Goal: Task Accomplishment & Management: Complete application form

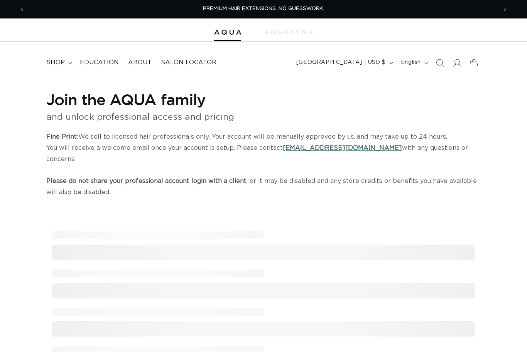
select select "US"
select select "[GEOGRAPHIC_DATA]"
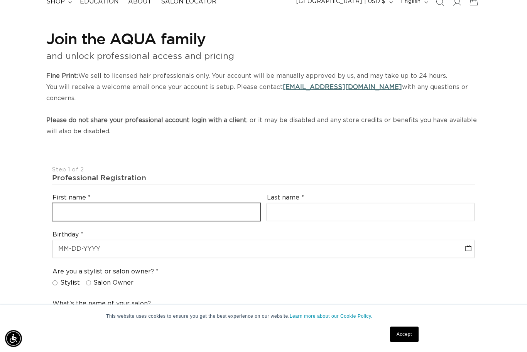
click at [182, 221] on input "text" at bounding box center [155, 212] width 207 height 17
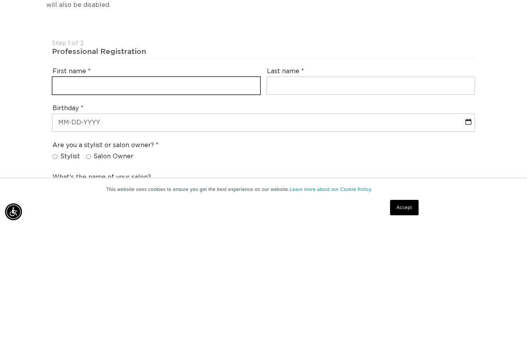
scroll to position [0, 472]
type input "[PERSON_NAME]"
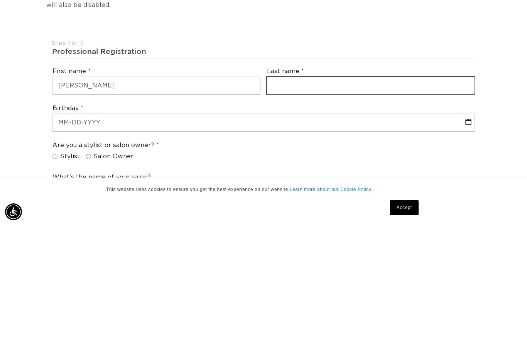
click at [292, 204] on input "text" at bounding box center [370, 212] width 207 height 17
type input "Crosariol"
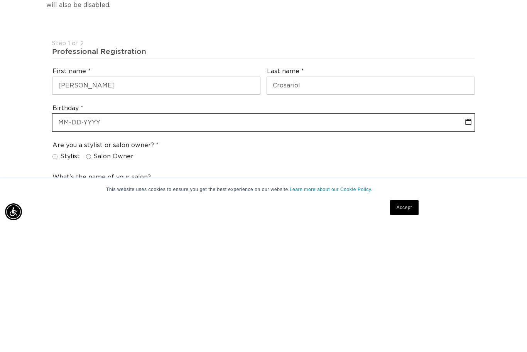
click at [103, 241] on input "text" at bounding box center [263, 249] width 422 height 17
select select "8"
select select "2025"
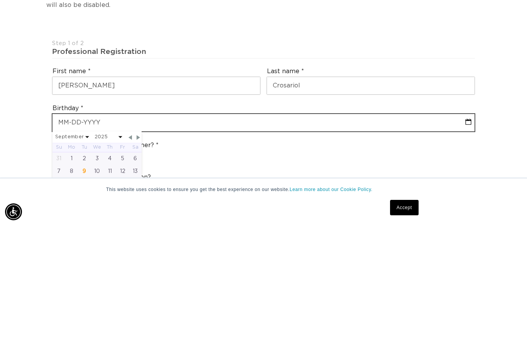
type input "0"
select select "8"
select select "2025"
type input "05"
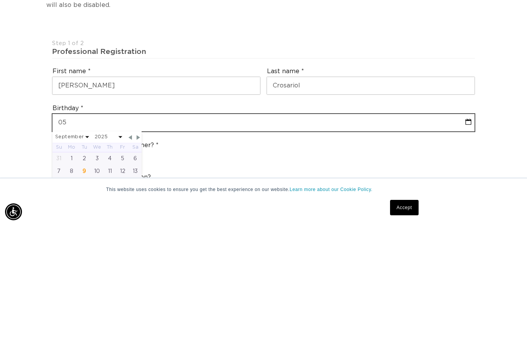
select select "8"
select select "2025"
type input "05-1"
select select "8"
select select "2025"
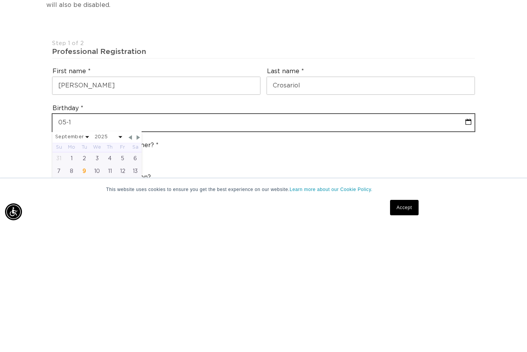
type input "05-10"
select select "8"
select select "2025"
type input "05-10-1"
select select "8"
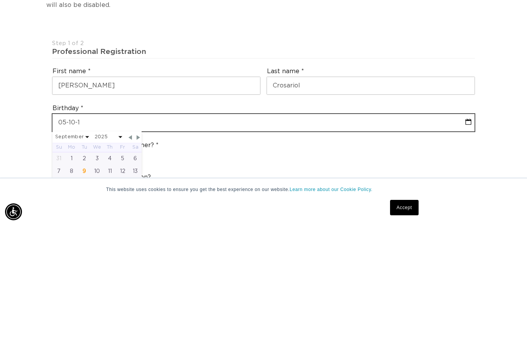
select select "2025"
type input "[DATE]"
select select "8"
select select "2025"
type input "[PHONE_NUMBER]"
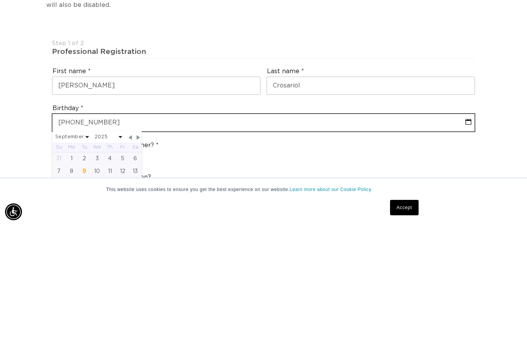
select select "8"
select select "2025"
type input "[DATE]"
select select "4"
select select "1974"
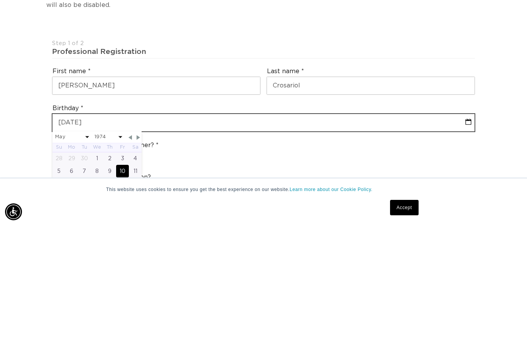
scroll to position [0, 944]
type input "[DATE]"
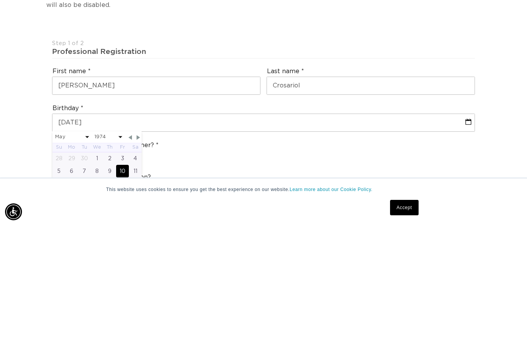
click at [326, 265] on div "Are you a stylist or salon owner? Stylist Salon Owner" at bounding box center [263, 279] width 429 height 29
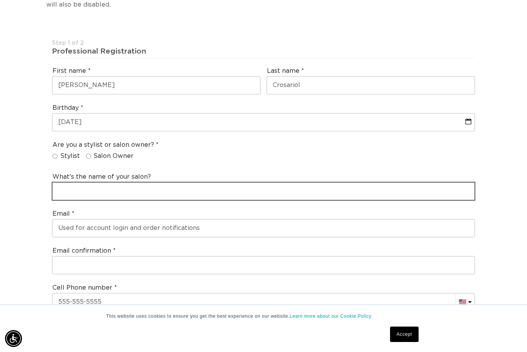
click at [72, 196] on input "text" at bounding box center [263, 191] width 422 height 17
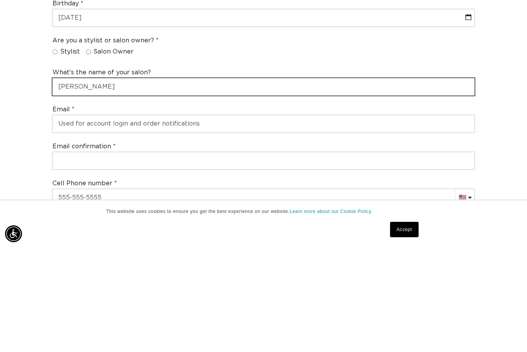
scroll to position [0, 472]
type input "[PERSON_NAME]"
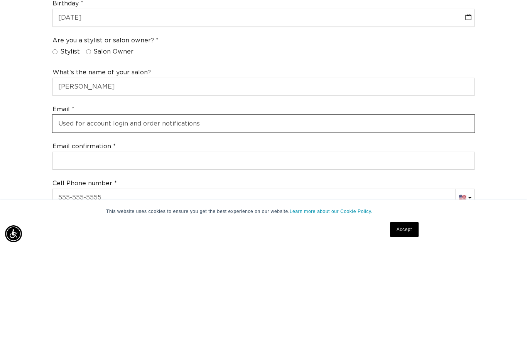
click at [70, 220] on input "email" at bounding box center [263, 228] width 422 height 17
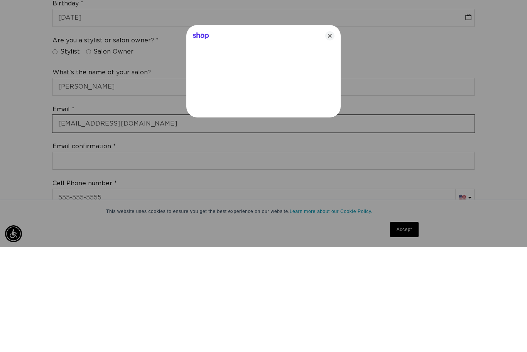
type input "[EMAIL_ADDRESS][DOMAIN_NAME]"
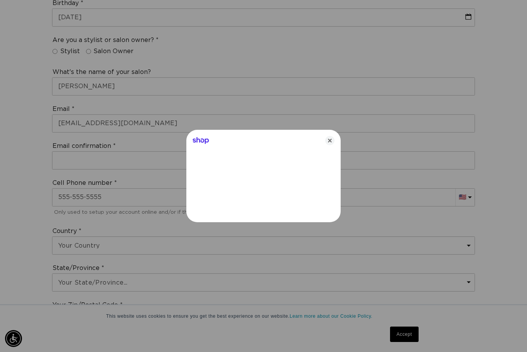
scroll to position [0, 472]
click at [328, 145] on icon "Close" at bounding box center [329, 140] width 9 height 9
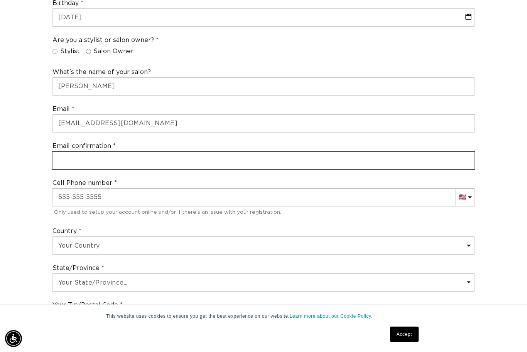
click at [98, 167] on input "email" at bounding box center [263, 160] width 422 height 17
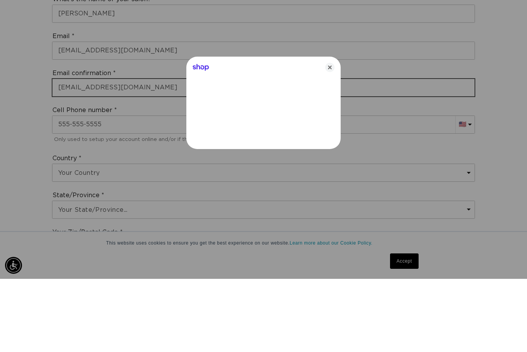
type input "[EMAIL_ADDRESS][DOMAIN_NAME]"
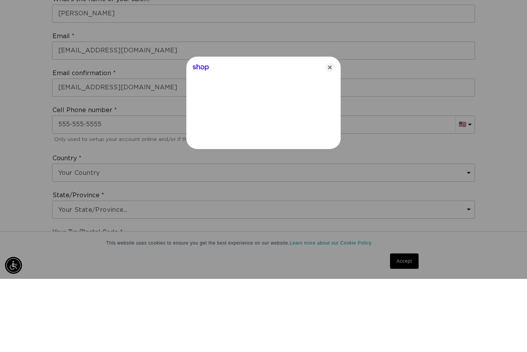
scroll to position [0, 944]
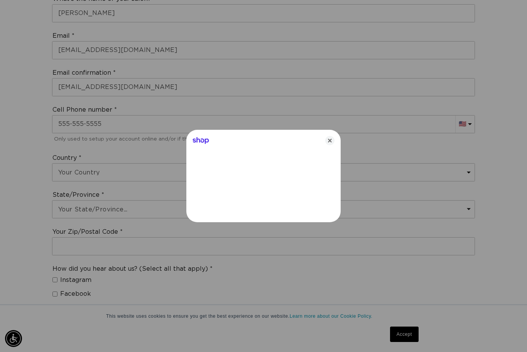
click at [326, 148] on div "Shop" at bounding box center [263, 139] width 154 height 19
click at [332, 145] on icon "Close" at bounding box center [329, 140] width 9 height 9
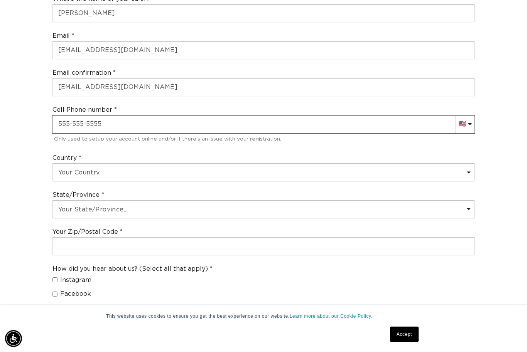
click at [117, 133] on input "text" at bounding box center [263, 124] width 422 height 17
type input "[PHONE_NUMBER]"
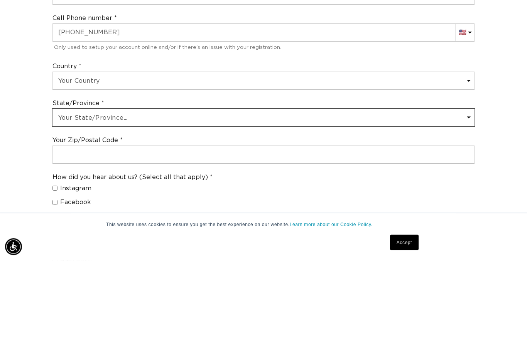
click at [71, 201] on select "Your State/Province... [US_STATE] [US_STATE] [US_STATE] [US_STATE] [US_STATE] […" at bounding box center [263, 209] width 422 height 17
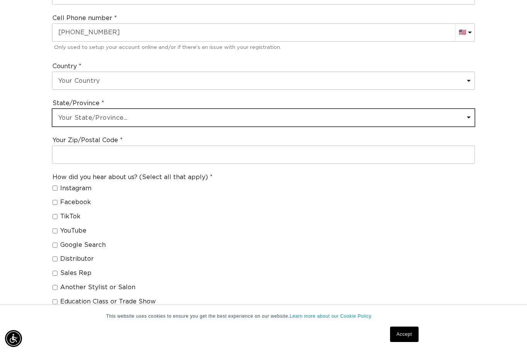
scroll to position [0, 0]
select select "[US_STATE]"
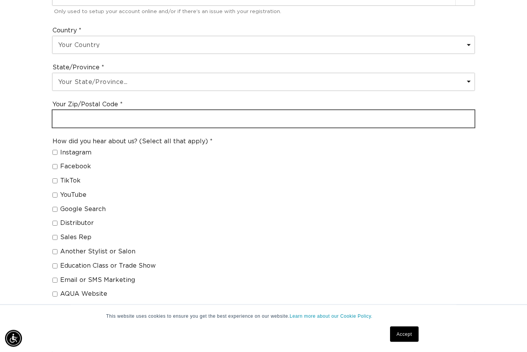
click at [169, 122] on input "text" at bounding box center [263, 119] width 422 height 17
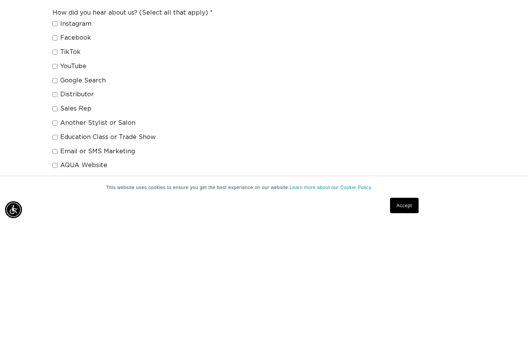
scroll to position [0, 0]
type input "55110"
click at [54, 250] on input "Another Stylist or Salon" at bounding box center [54, 252] width 5 height 5
checkbox input "true"
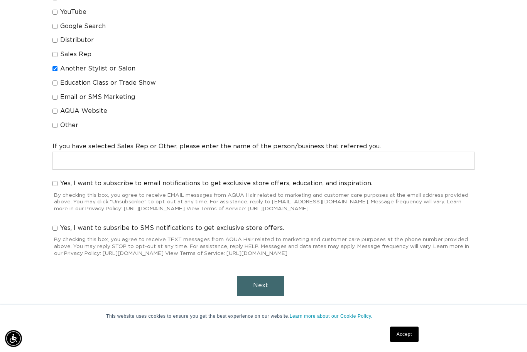
scroll to position [0, 472]
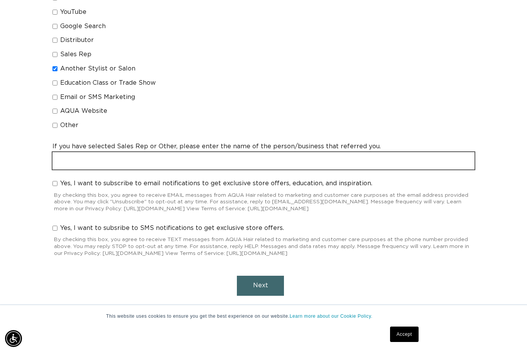
click at [157, 164] on input "text" at bounding box center [263, 160] width 422 height 17
type input "[PERSON_NAME] from Beauty Craft"
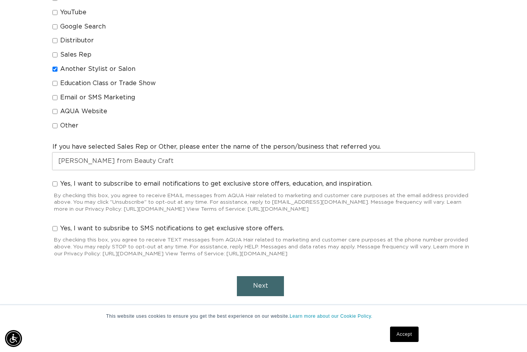
click at [477, 119] on div "How did you hear about us? (Select all that apply) Instagram Facebook TikTok Yo…" at bounding box center [263, 43] width 429 height 185
click at [55, 181] on input "Yes, I want to subscribe to email notifications to get exclusive store offers, …" at bounding box center [54, 183] width 5 height 5
checkbox input "true"
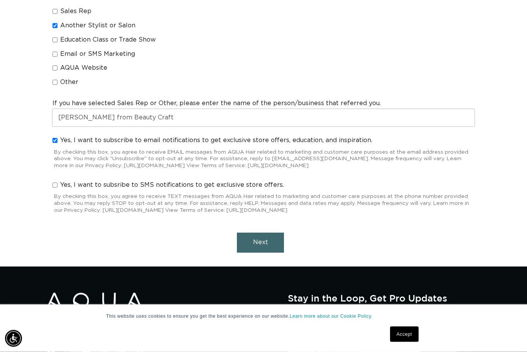
click at [258, 240] on span "Next" at bounding box center [260, 243] width 15 height 6
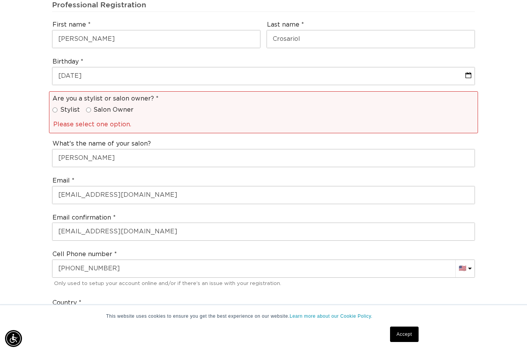
click at [87, 113] on input "Salon Owner" at bounding box center [88, 110] width 5 height 5
radio input "true"
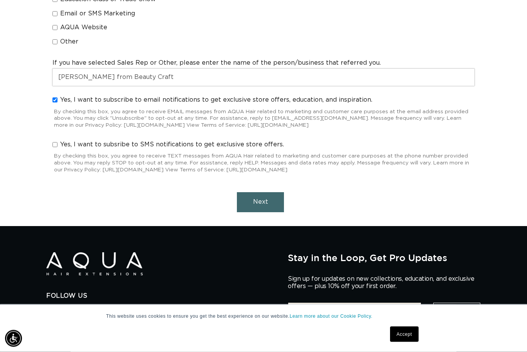
scroll to position [760, 0]
click at [268, 197] on button "Next" at bounding box center [260, 202] width 47 height 20
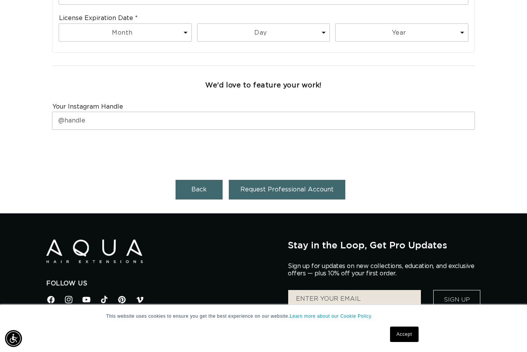
scroll to position [0, 0]
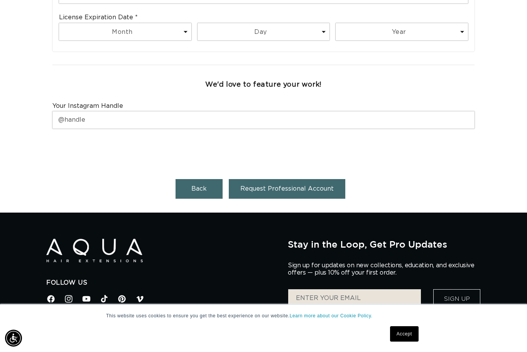
click at [278, 192] on span "Request Professional Account" at bounding box center [286, 189] width 93 height 6
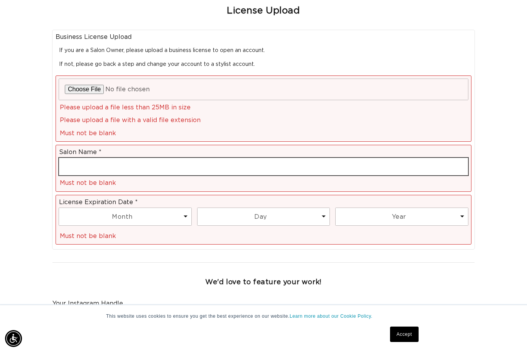
click at [72, 173] on input "text" at bounding box center [263, 166] width 409 height 17
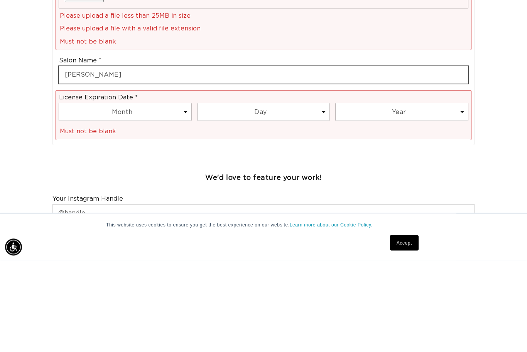
type input "[PERSON_NAME]"
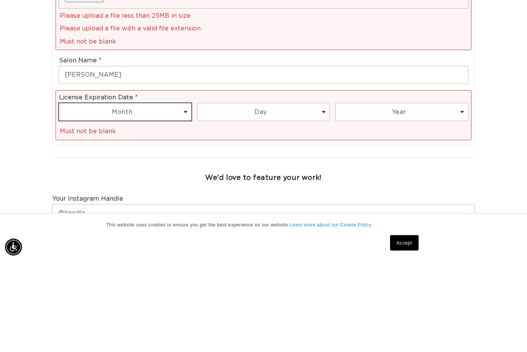
click at [100, 195] on select "Month 1 2 3 4 5 6 7 8 9 10 11 12" at bounding box center [125, 203] width 132 height 17
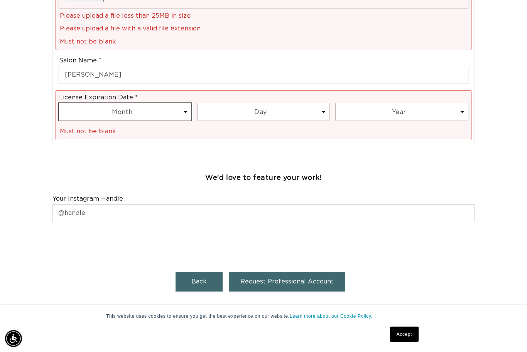
select select "5"
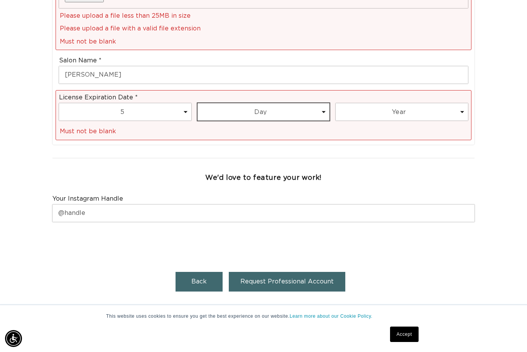
click at [249, 111] on select "Day 1 2 3 4 5 6 7 8 9 10 11 12 13 14 15 16 17 18 19 20 21 22 23 24 25 26 27 28 …" at bounding box center [263, 111] width 132 height 17
select select "31"
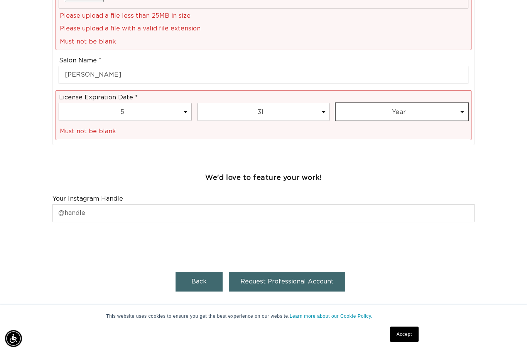
click at [362, 111] on select "Year [DATE] 2026 2027 2028 2029 2030 2031 2032 2033 2034 2035 2036 2037 2038 20…" at bounding box center [401, 111] width 132 height 17
select select "2028"
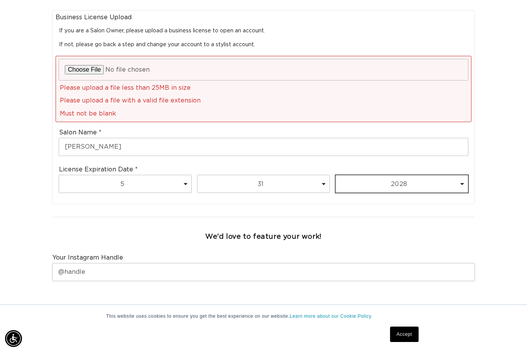
scroll to position [0, 472]
click at [85, 77] on input "file" at bounding box center [263, 69] width 409 height 21
click at [129, 93] on div "Please upload a file less than 25MB in size" at bounding box center [264, 88] width 409 height 10
click at [106, 72] on input "file" at bounding box center [263, 69] width 409 height 21
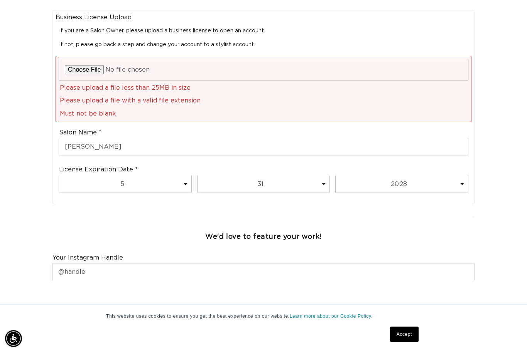
type input "C:\fakepath\image.jpg"
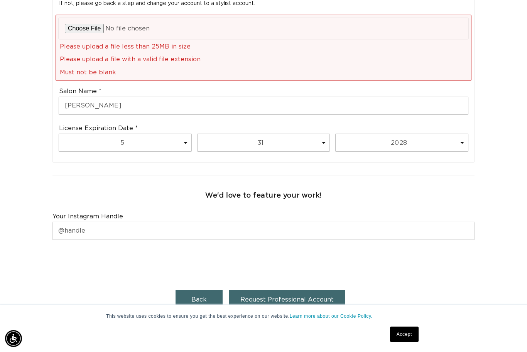
scroll to position [0, 472]
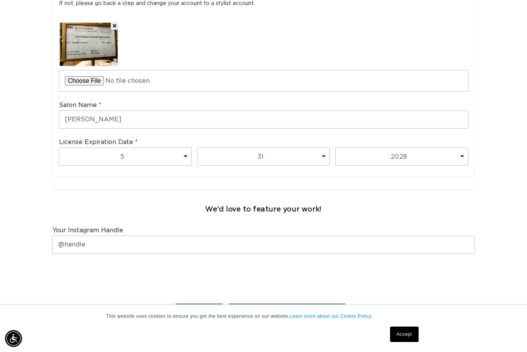
click at [269, 304] on button "Request Professional Account" at bounding box center [287, 314] width 116 height 20
